Goal: Information Seeking & Learning: Find specific fact

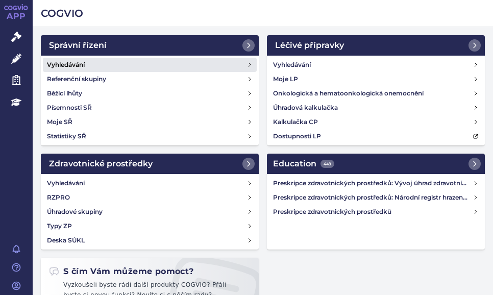
click at [79, 63] on h4 "Vyhledávání" at bounding box center [66, 65] width 38 height 10
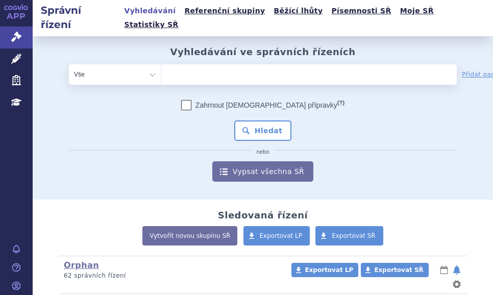
click at [176, 64] on ul at bounding box center [278, 72] width 234 height 16
click at [161, 64] on select at bounding box center [161, 74] width 1 height 20
click at [176, 64] on ul at bounding box center [278, 72] width 234 height 16
click at [161, 64] on select at bounding box center [161, 74] width 1 height 20
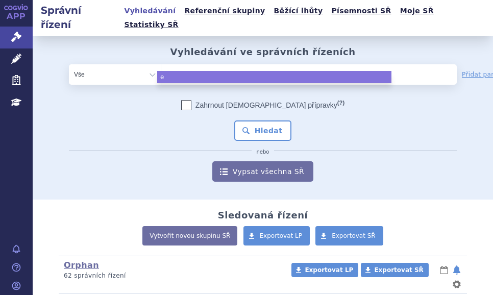
type input "el"
type input "ela"
type input "elah"
type input "elahe"
type input "elaher"
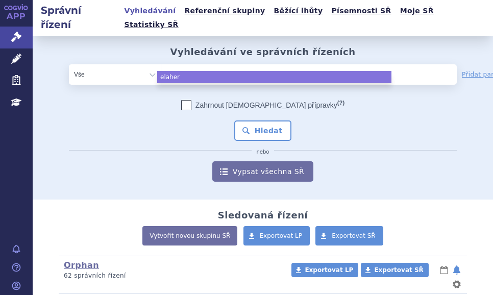
type input "elahere"
select select "elahere"
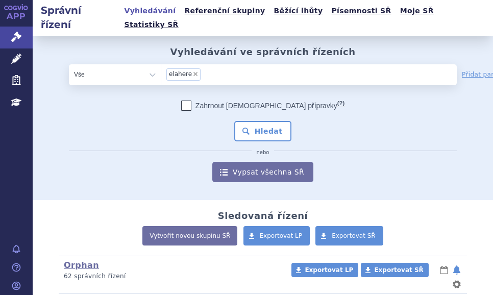
click at [192, 71] on span "×" at bounding box center [195, 74] width 6 height 6
click at [161, 64] on select "elahere" at bounding box center [161, 74] width 1 height 20
select select
type input "e"
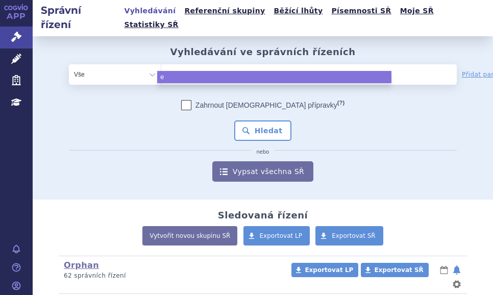
type input "ela"
type input "elah"
type input "elahe"
type input "elahere"
select select "elahere"
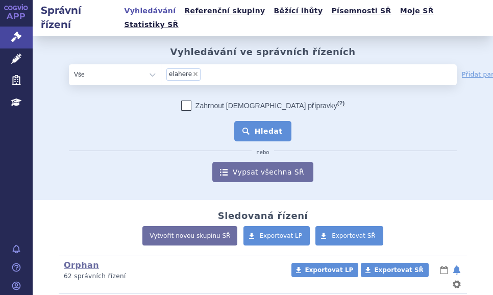
click at [245, 121] on button "Hledat" at bounding box center [263, 131] width 58 height 20
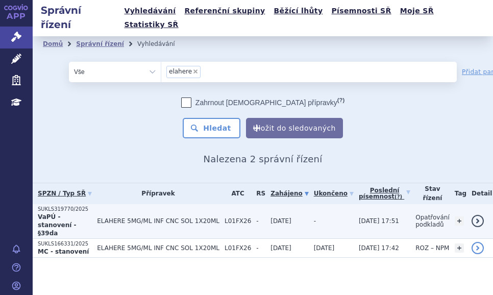
click at [77, 213] on strong "VaPÚ - stanovení - §39da" at bounding box center [57, 224] width 39 height 23
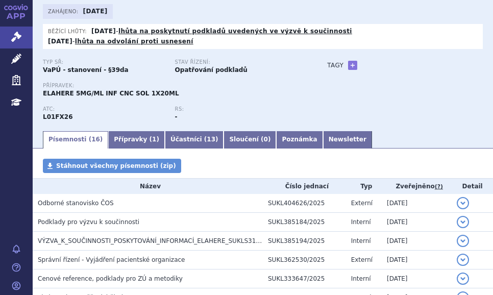
scroll to position [82, 0]
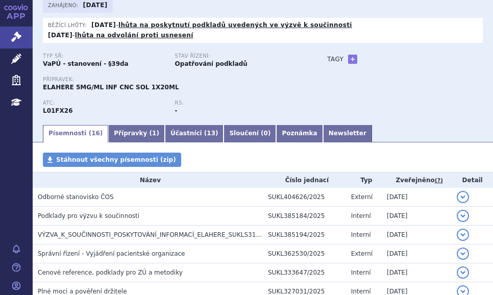
click at [241, 56] on div "Typ SŘ: VaPÚ - stanovení - §39da Stav řízení: Opatřování podkladů" at bounding box center [175, 64] width 264 height 23
